Goal: Communication & Community: Participate in discussion

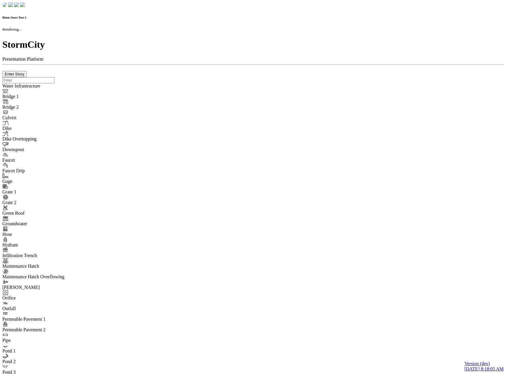
checkbox input "true"
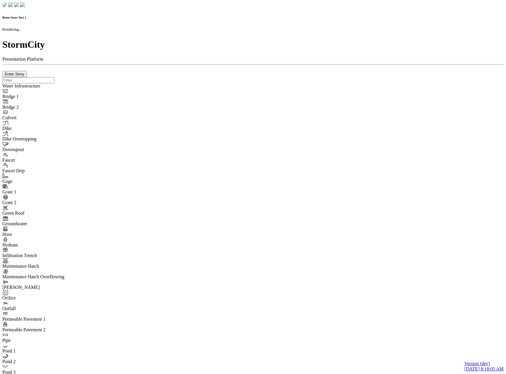
type input "0m"
type textarea "Depth = 0"
checkbox input "true"
select select "CIRCLE"
type input "7"
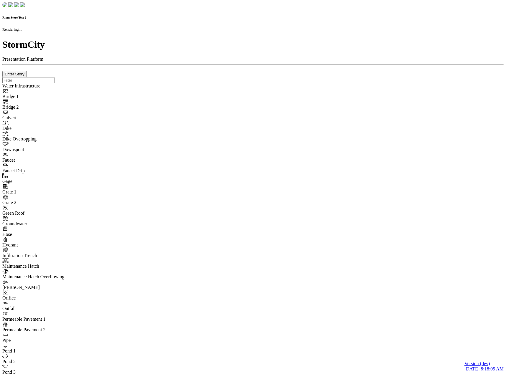
checkbox input "true"
type input "0"
select select "None"
type textarea "<i class="far fa-building"></i>"
type input "7"
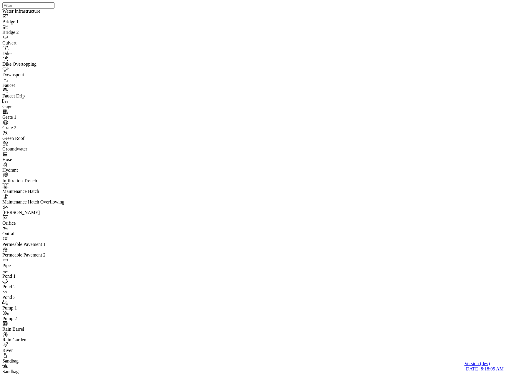
drag, startPoint x: 292, startPoint y: 25, endPoint x: 295, endPoint y: 24, distance: 3.3
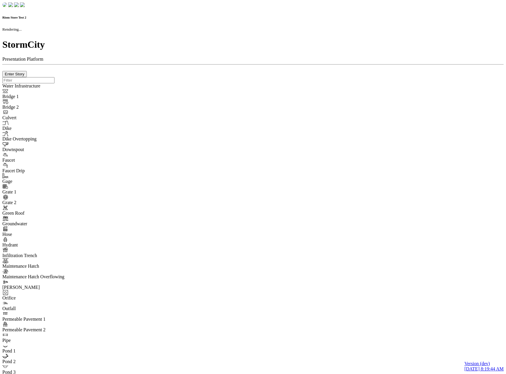
checkbox input "true"
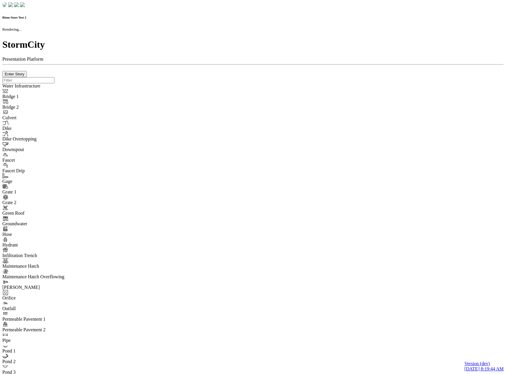
type input "0m"
type textarea "Depth = 0"
checkbox input "true"
select select "CIRCLE"
type input "7"
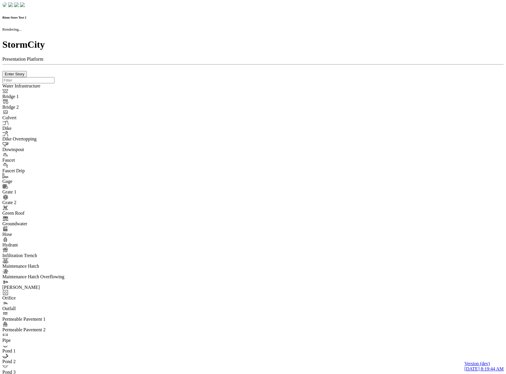
checkbox input "true"
type input "0"
select select "None"
type textarea "<i class="far fa-building"></i>"
type input "7"
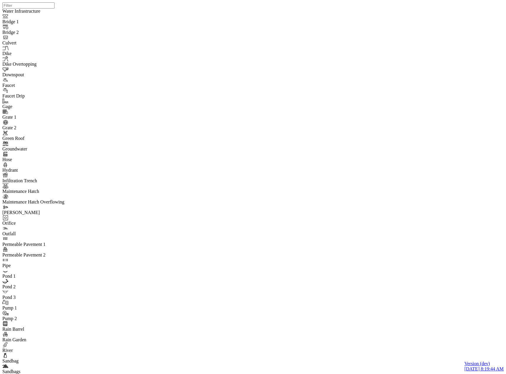
drag, startPoint x: 181, startPoint y: 281, endPoint x: 183, endPoint y: 300, distance: 18.9
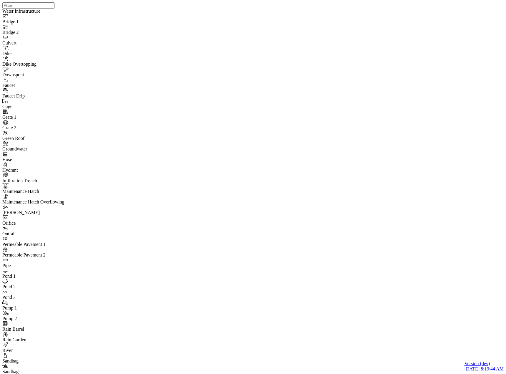
type input "Save state test"
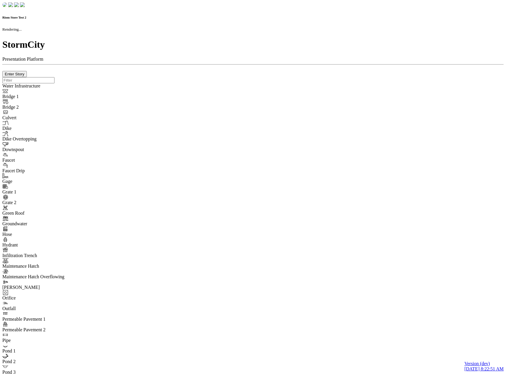
checkbox input "true"
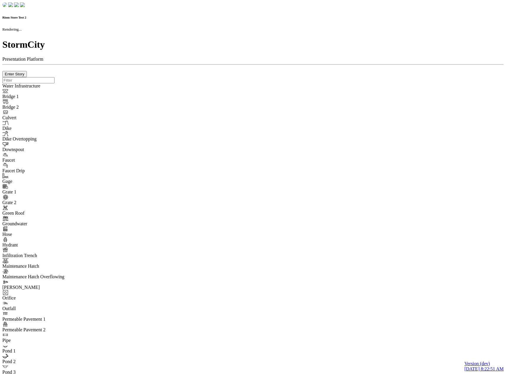
type input "0m"
type textarea "Depth = 0"
checkbox input "true"
select select "CIRCLE"
type input "7"
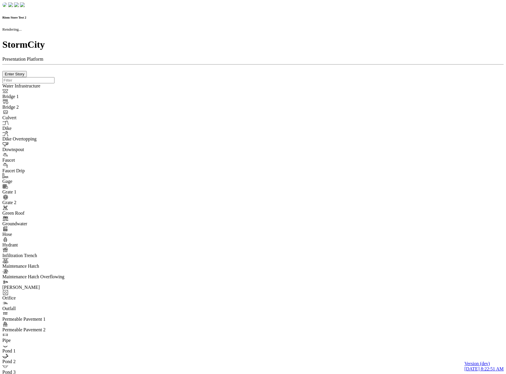
checkbox input "true"
type input "0"
type textarea "<i class="far fa-building"></i>"
type input "7"
select select "None"
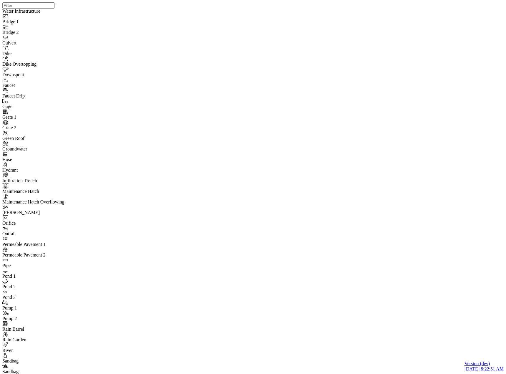
type input "Comment from [PERSON_NAME]"
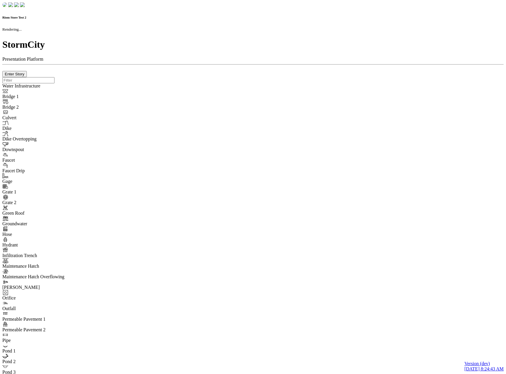
checkbox input "true"
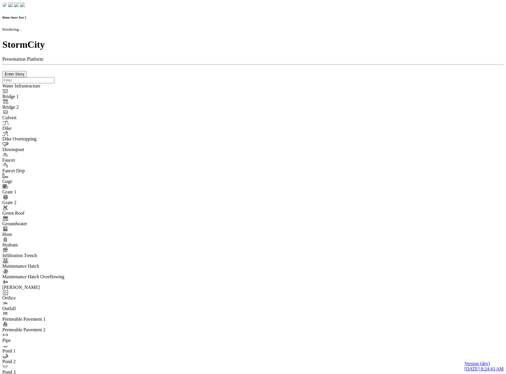
type input "0m"
type textarea "Depth = 0"
checkbox input "true"
select select "CIRCLE"
type input "7"
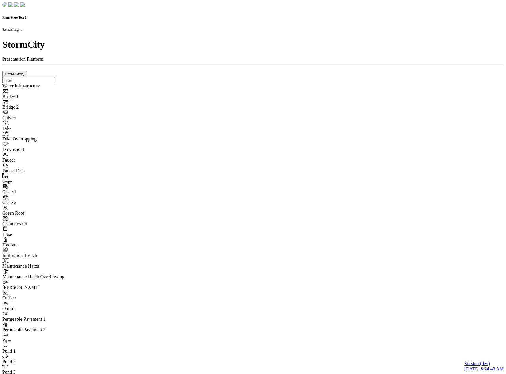
checkbox input "true"
type input "0"
type textarea "<i class="far fa-building"></i>"
type input "7"
select select "None"
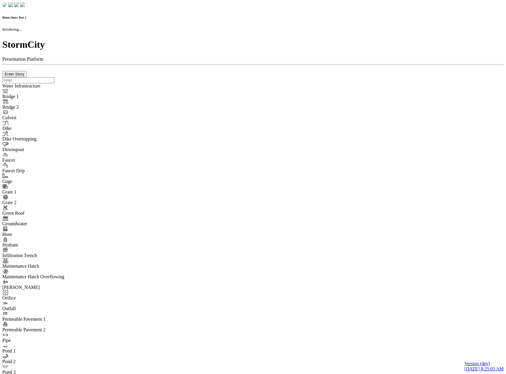
checkbox input "true"
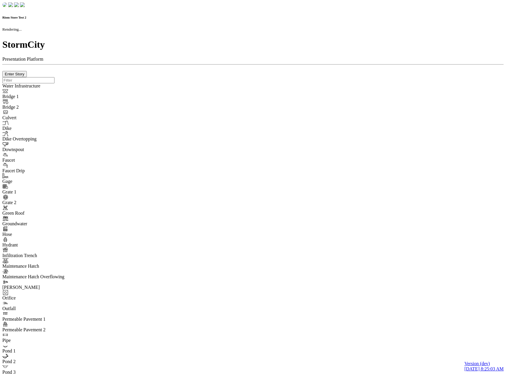
type input "0m"
type textarea "Depth = 0"
checkbox input "true"
select select "CIRCLE"
type input "7"
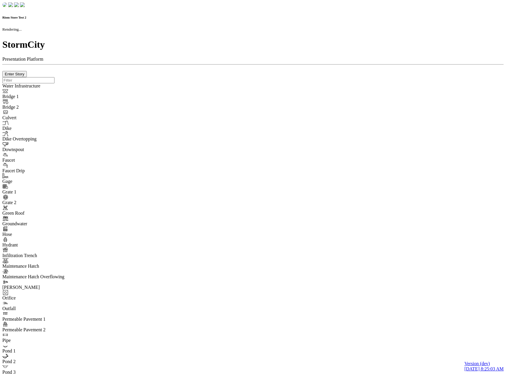
checkbox input "true"
type input "0"
type textarea "<i class="far fa-building"></i>"
type input "7"
select select "None"
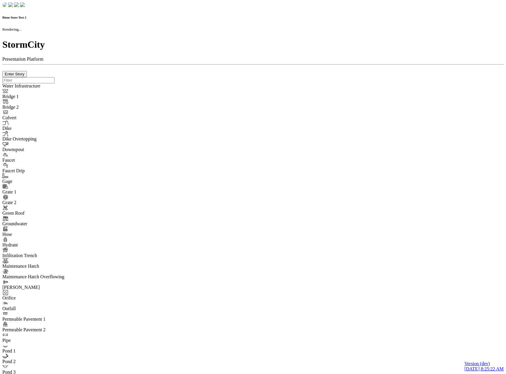
checkbox input "true"
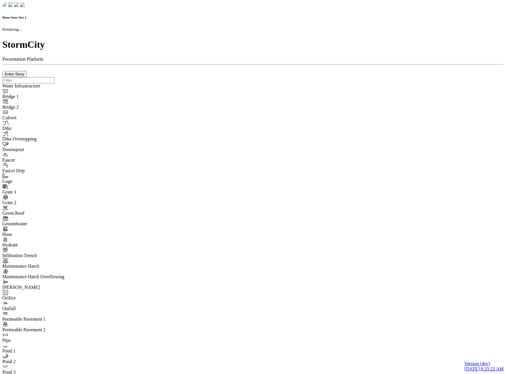
type input "0m"
type textarea "Depth = 0"
checkbox input "true"
select select "CIRCLE"
type input "7"
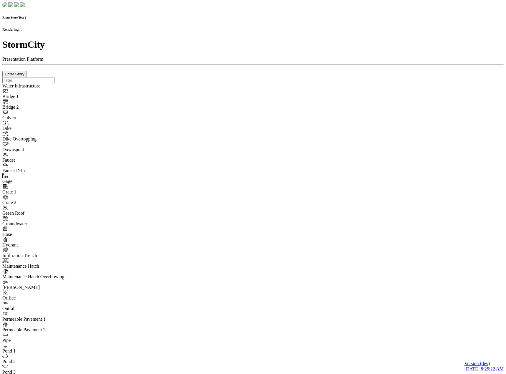
checkbox input "true"
type input "0"
type textarea "<i class="far fa-building"></i>"
type input "7"
select select "None"
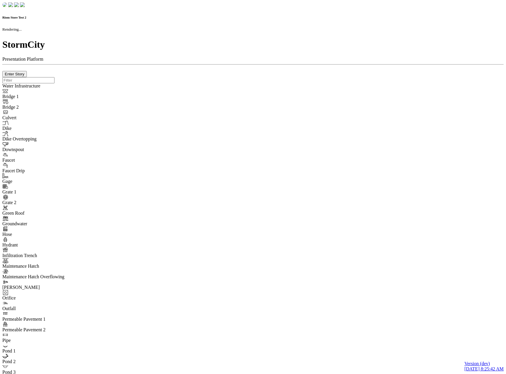
checkbox input "true"
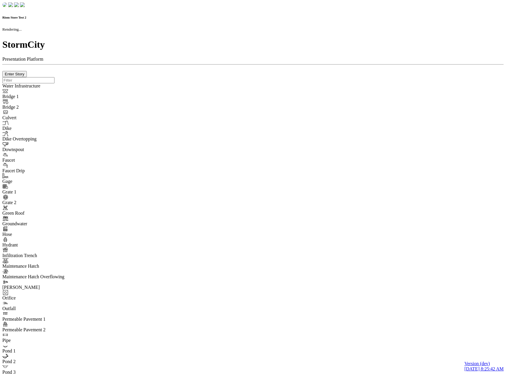
type input "0m"
type textarea "Depth = 0"
checkbox input "true"
select select "CIRCLE"
type input "7"
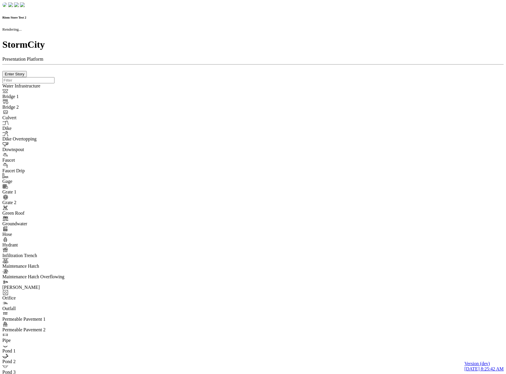
checkbox input "true"
type input "0"
type textarea "<i class="far fa-building"></i>"
type input "7"
select select "None"
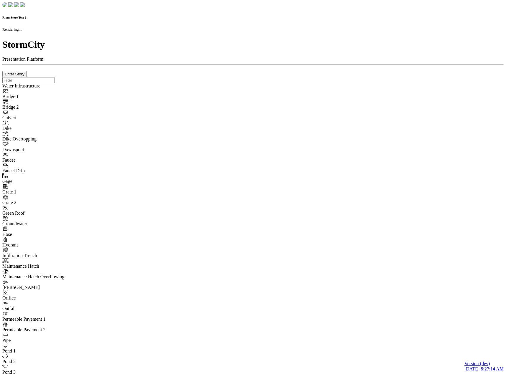
checkbox input "true"
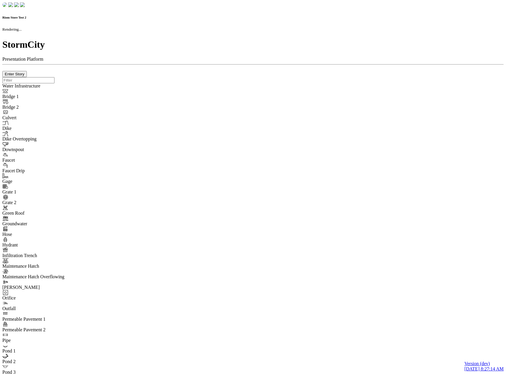
type input "0m"
type textarea "Depth = 0"
checkbox input "true"
select select "CIRCLE"
type input "7"
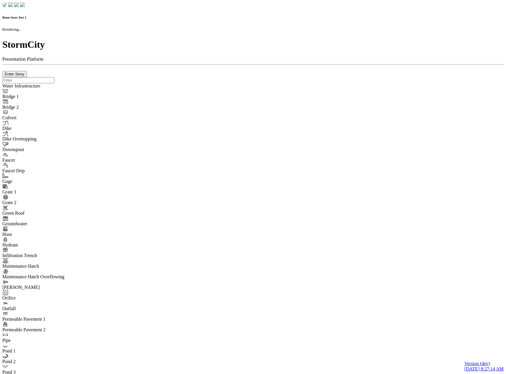
checkbox input "true"
type input "0"
type textarea "<i class="far fa-building"></i>"
type input "7"
select select "None"
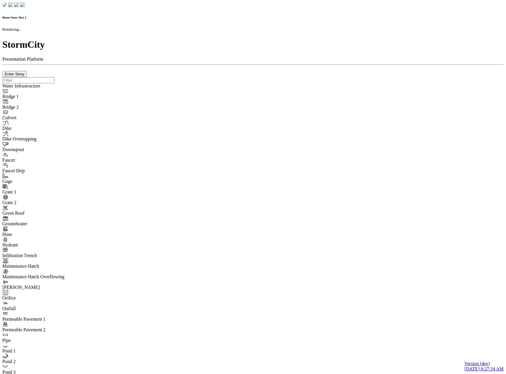
checkbox input "true"
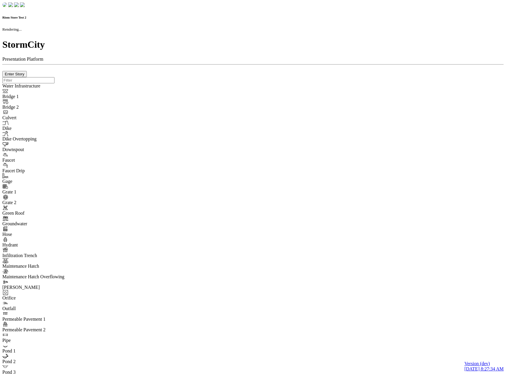
type input "0m"
type textarea "Depth = 0"
checkbox input "true"
select select "CIRCLE"
type input "7"
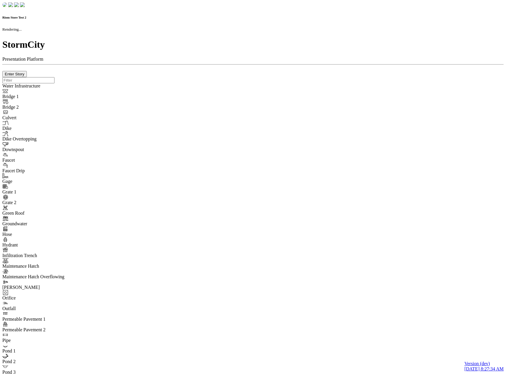
checkbox input "true"
type input "0"
type textarea "<i class="far fa-building"></i>"
type input "7"
select select "None"
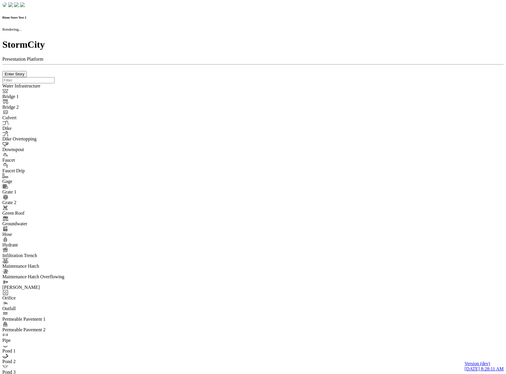
checkbox input "true"
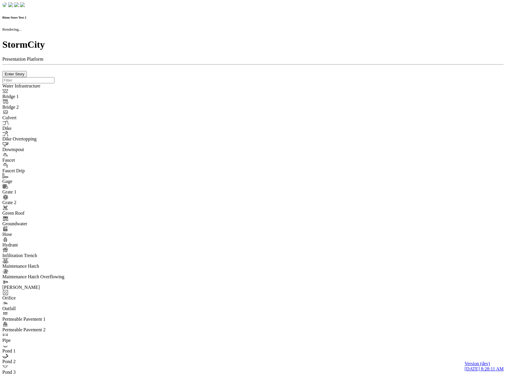
type input "0m"
type textarea "Depth = 0"
checkbox input "true"
select select "CIRCLE"
type input "7"
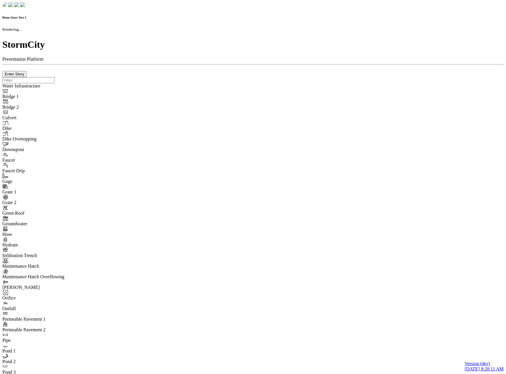
checkbox input "true"
type input "0"
type textarea "<i class="far fa-building"></i>"
type input "7"
select select "None"
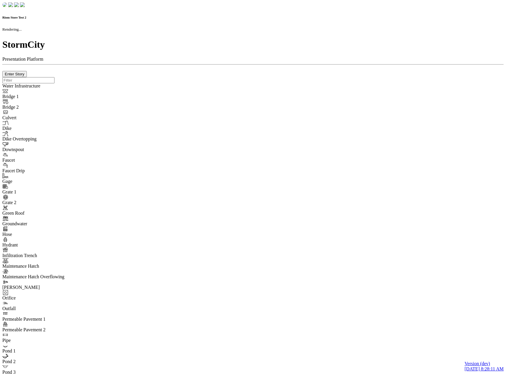
click at [171, 77] on div at bounding box center [252, 77] width 501 height 0
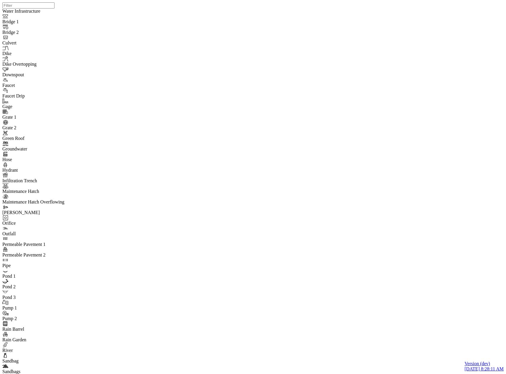
type input "Save state test"
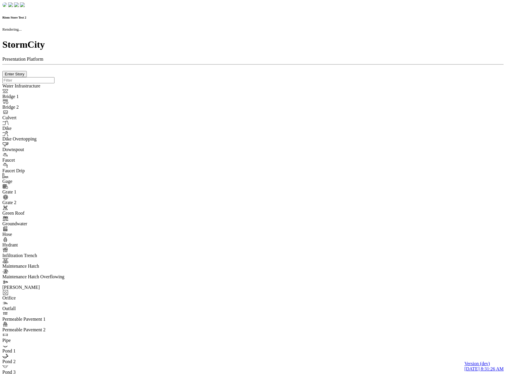
checkbox input "true"
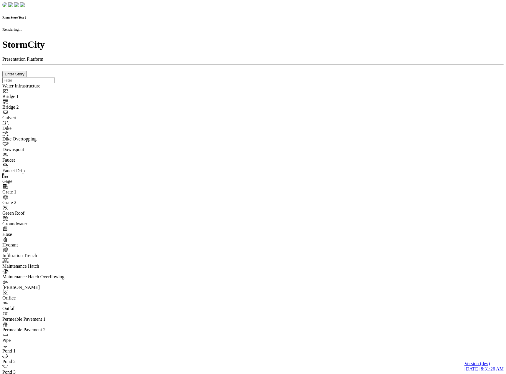
type input "0m"
type textarea "Depth = 0"
checkbox input "true"
select select "CIRCLE"
type input "7"
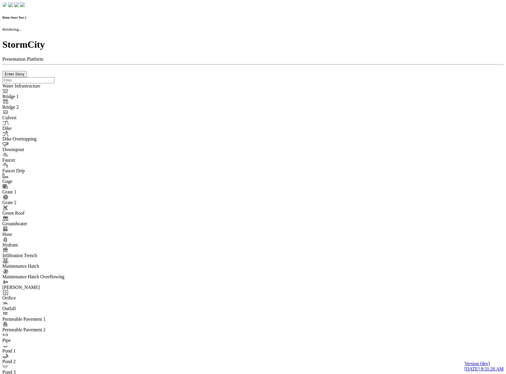
checkbox input "true"
type input "0"
type textarea "<i class="far fa-building"></i>"
type input "7"
select select "None"
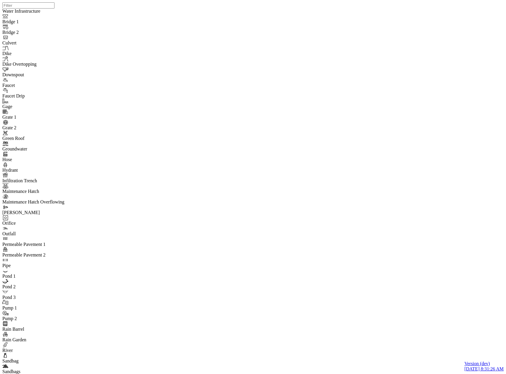
drag, startPoint x: 181, startPoint y: 49, endPoint x: 84, endPoint y: 35, distance: 98.3
type input "River Centerline"
drag, startPoint x: 124, startPoint y: 41, endPoint x: -3, endPoint y: 12, distance: 130.4
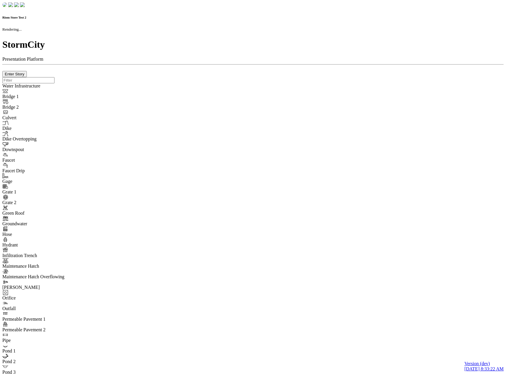
checkbox input "true"
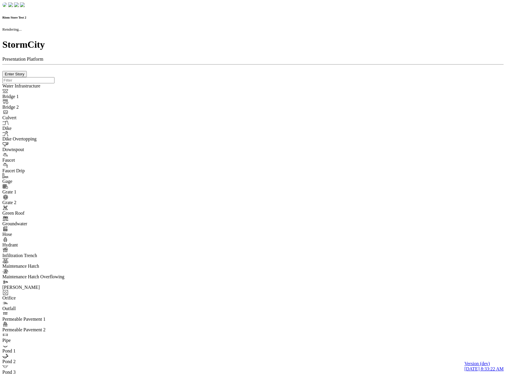
type input "0m"
type textarea "Depth = 0"
checkbox input "true"
select select "CIRCLE"
type input "7"
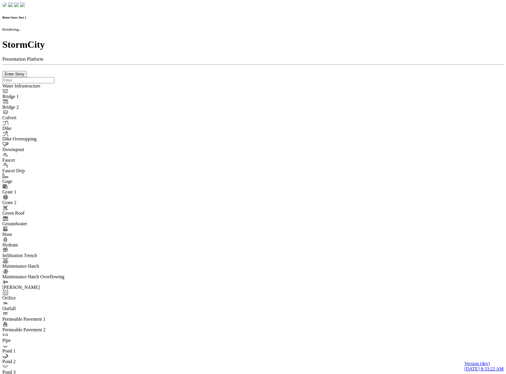
checkbox input "true"
type input "0"
type textarea "<i class="far fa-building"></i>"
type input "7"
select select "None"
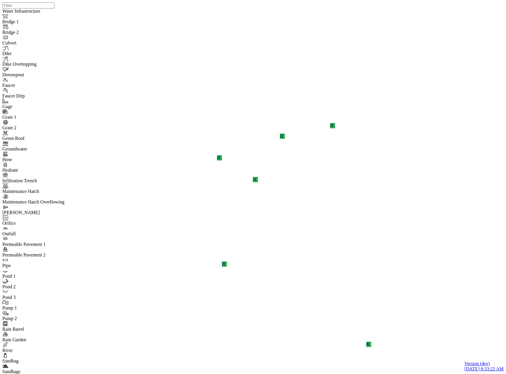
drag, startPoint x: 65, startPoint y: 153, endPoint x: 60, endPoint y: 118, distance: 35.1
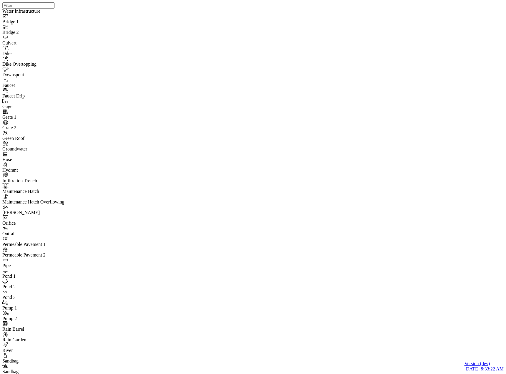
drag, startPoint x: 177, startPoint y: 48, endPoint x: 31, endPoint y: 38, distance: 146.4
type input "River Centerline"
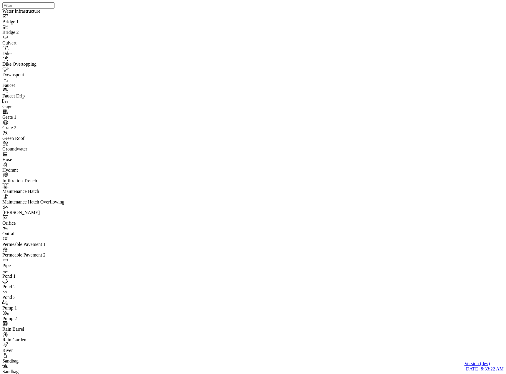
drag, startPoint x: 294, startPoint y: 67, endPoint x: 298, endPoint y: 65, distance: 4.1
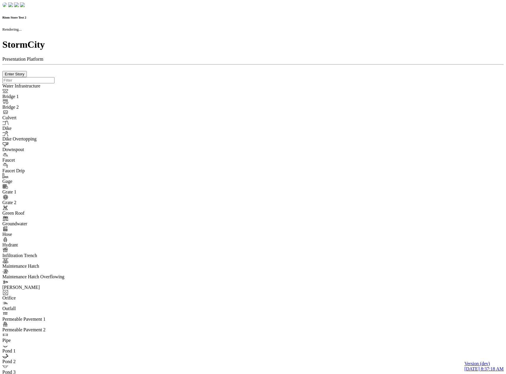
checkbox input "true"
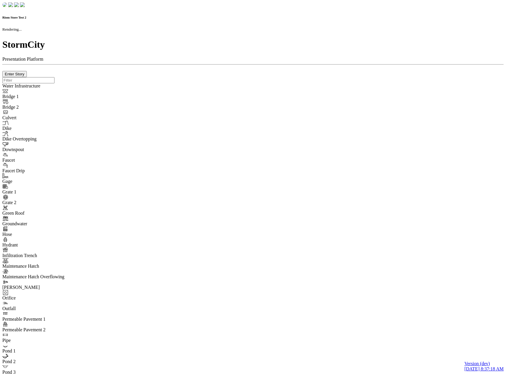
type input "0m"
type textarea "Depth = 0"
checkbox input "true"
select select "CIRCLE"
type input "7"
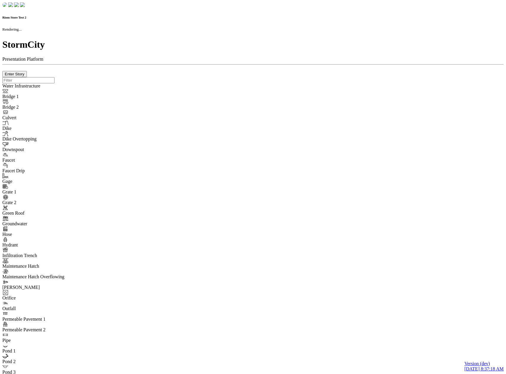
checkbox input "true"
type input "0"
type textarea "<i class="far fa-building"></i>"
type input "7"
select select "None"
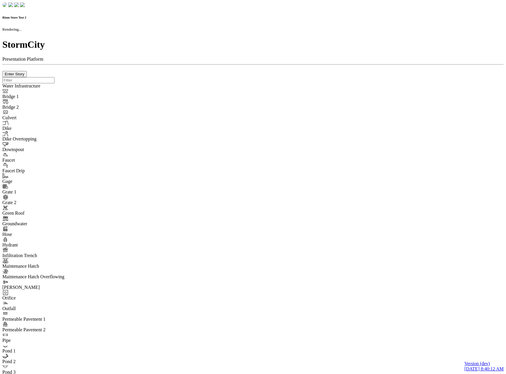
checkbox input "true"
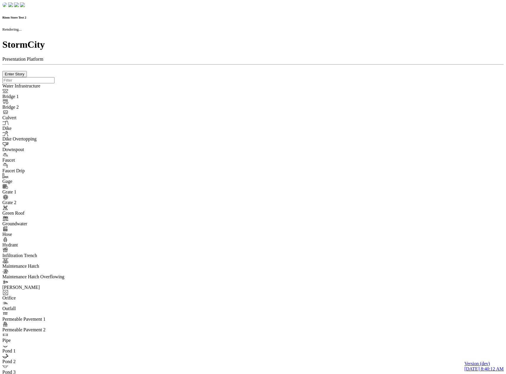
type input "0m"
type textarea "Depth = 0"
checkbox input "true"
select select "CIRCLE"
type input "7"
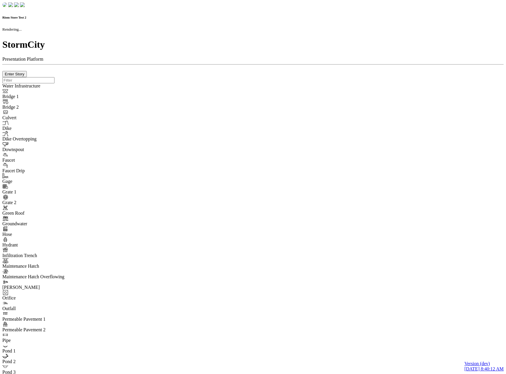
checkbox input "true"
type input "0"
type textarea "<i class="far fa-building"></i>"
type input "7"
select select "None"
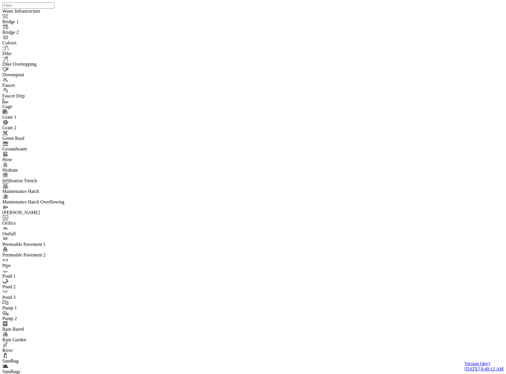
drag, startPoint x: 173, startPoint y: 47, endPoint x: 79, endPoint y: 46, distance: 94.8
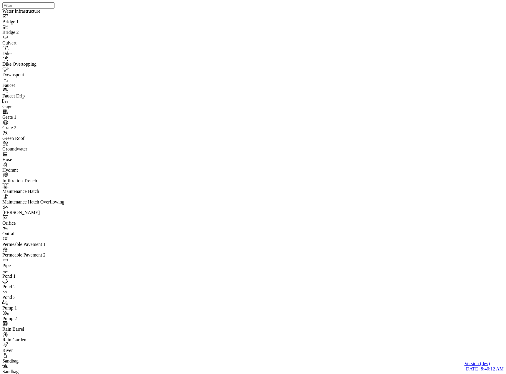
type input "River Centerline Concerns"
click at [289, 73] on div "High" at bounding box center [300, 69] width 27 height 5
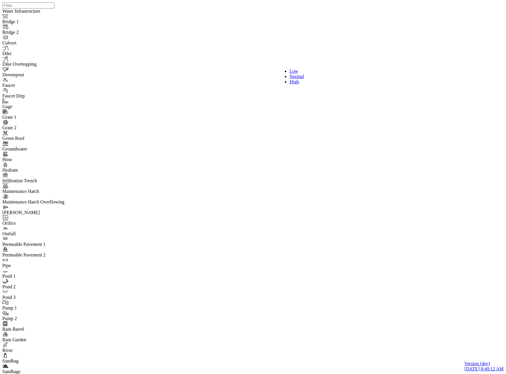
click at [290, 84] on span "High" at bounding box center [293, 81] width 9 height 5
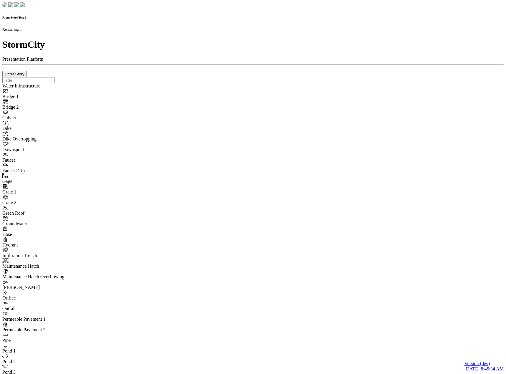
checkbox input "true"
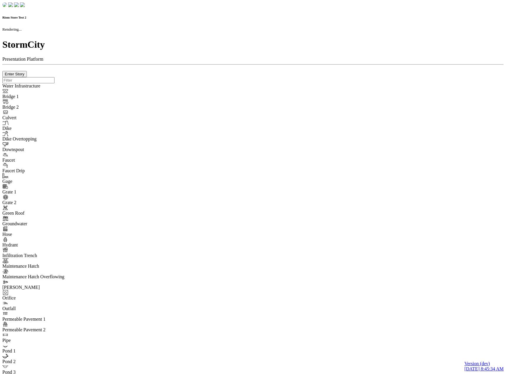
type input "0m"
type textarea "Depth = 0"
checkbox input "true"
select select "CIRCLE"
type input "7"
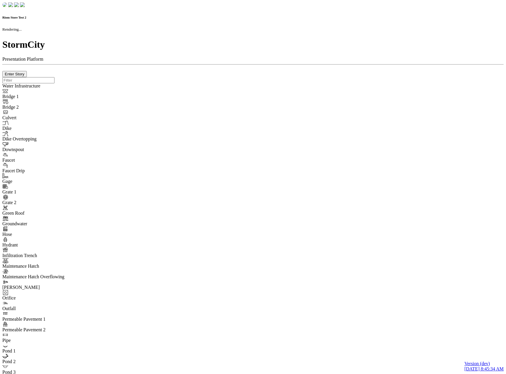
checkbox input "true"
type input "0"
type textarea "<i class="far fa-building"></i>"
type input "7"
select select "None"
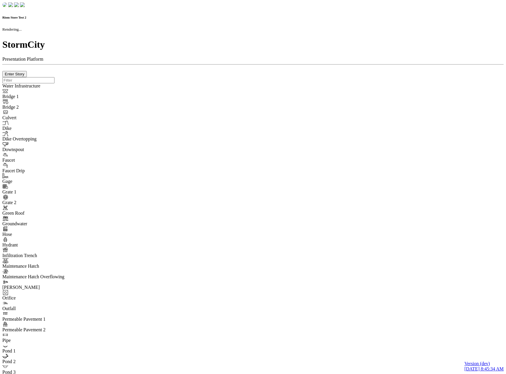
click at [142, 77] on div at bounding box center [252, 77] width 501 height 0
checkbox input "true"
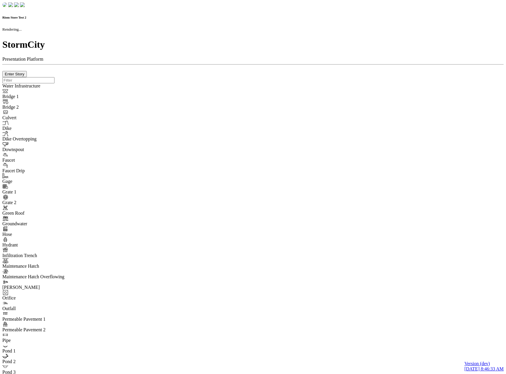
checkbox input "true"
type input "0m"
type textarea "Depth = 0"
checkbox input "true"
select select "CIRCLE"
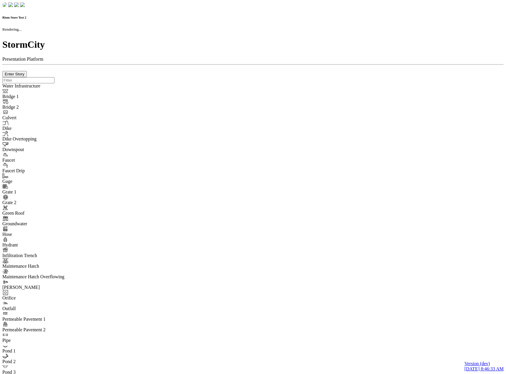
type input "7"
checkbox input "true"
type input "0"
select select "None"
type textarea "<i class="far fa-building"></i>"
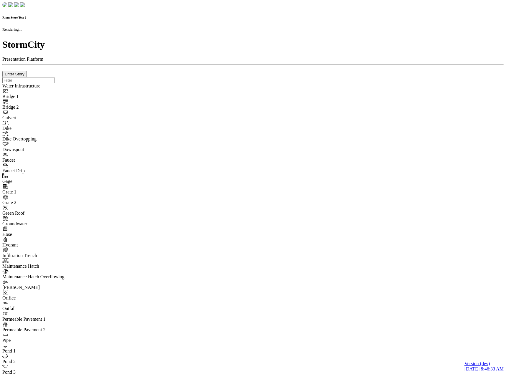
type input "7"
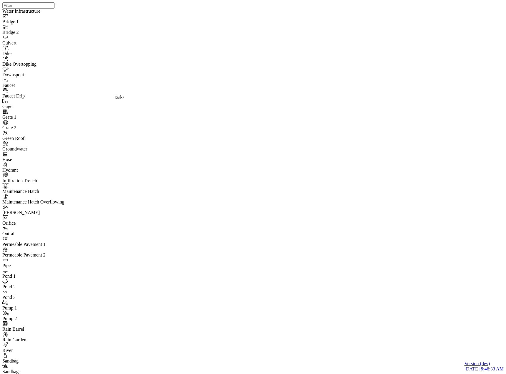
drag, startPoint x: 41, startPoint y: 54, endPoint x: 55, endPoint y: 57, distance: 14.8
type input "River Centerline Concerns?"
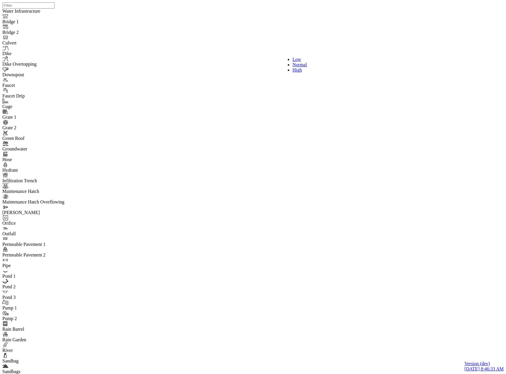
click at [292, 66] on span "Normal" at bounding box center [299, 64] width 14 height 5
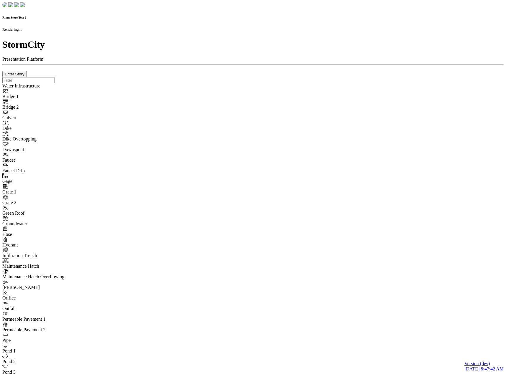
checkbox input "true"
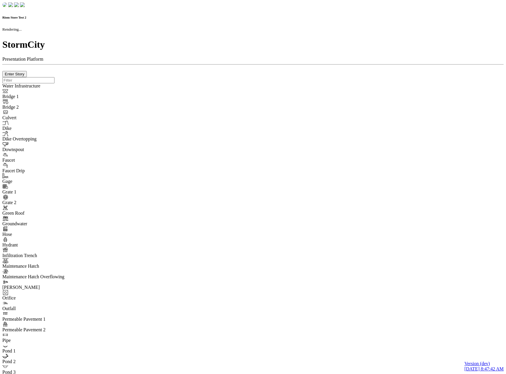
type input "0m"
type textarea "Depth = 0"
checkbox input "true"
select select "CIRCLE"
type input "7"
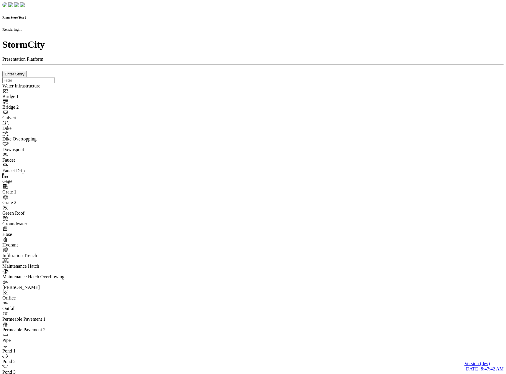
checkbox input "true"
type input "0"
type textarea "<i class="far fa-building"></i>"
type input "7"
select select "None"
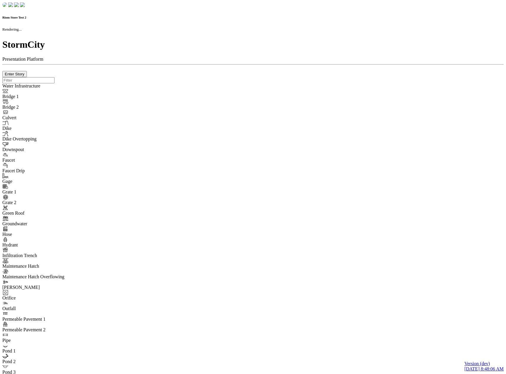
checkbox input "true"
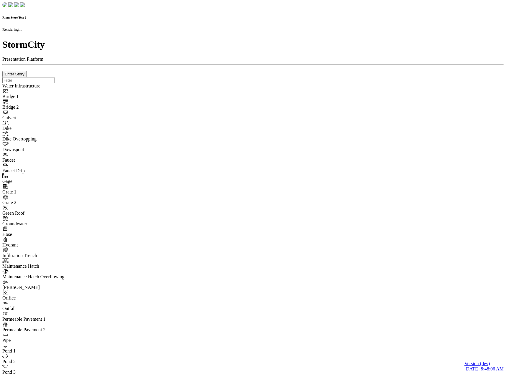
type input "0m"
type textarea "Depth = 0"
checkbox input "true"
select select "CIRCLE"
type input "7"
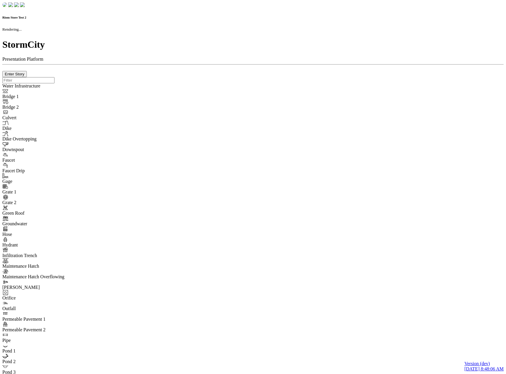
checkbox input "true"
type input "0"
type textarea "<i class="far fa-building"></i>"
select select "None"
type input "7"
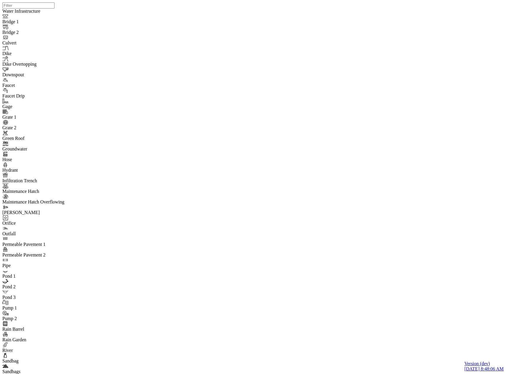
click at [289, 73] on div "High" at bounding box center [300, 69] width 27 height 5
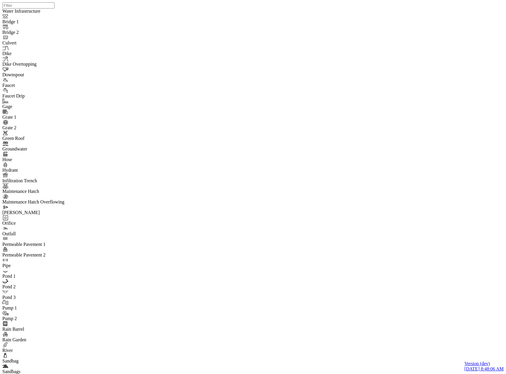
type input "Save state test"
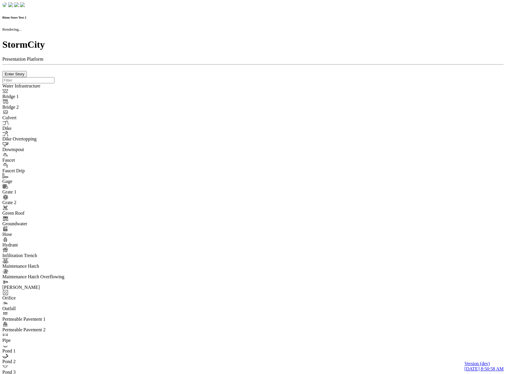
checkbox input "true"
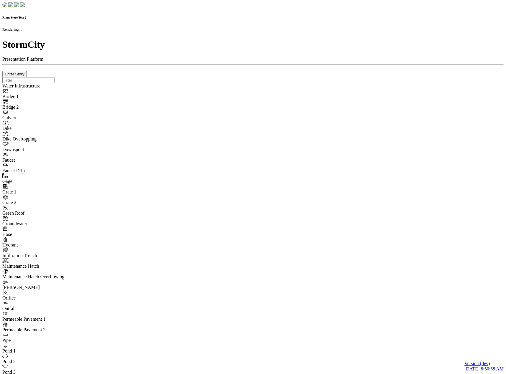
type input "0m"
type textarea "Depth = 0"
checkbox input "true"
select select "CIRCLE"
type input "7"
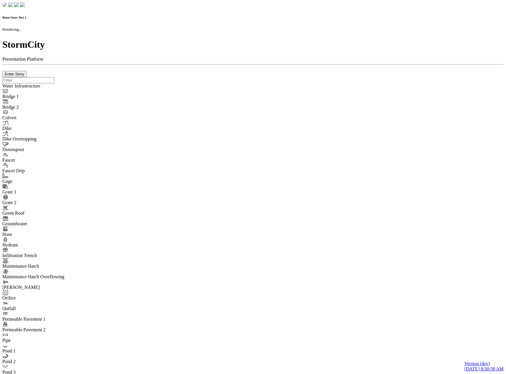
checkbox input "true"
type input "0"
type textarea "<i class="far fa-building"></i>"
type input "7"
select select "None"
